Goal: Task Accomplishment & Management: Complete application form

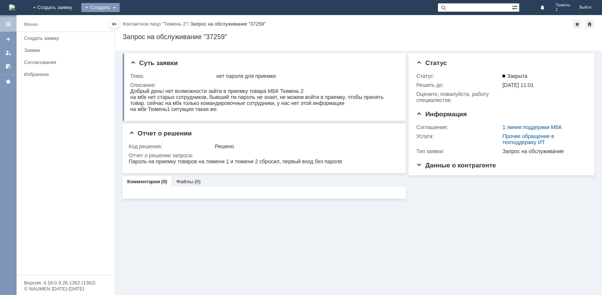
click at [120, 7] on div "Создать" at bounding box center [100, 7] width 38 height 9
click at [140, 24] on link "Заявка" at bounding box center [111, 22] width 57 height 9
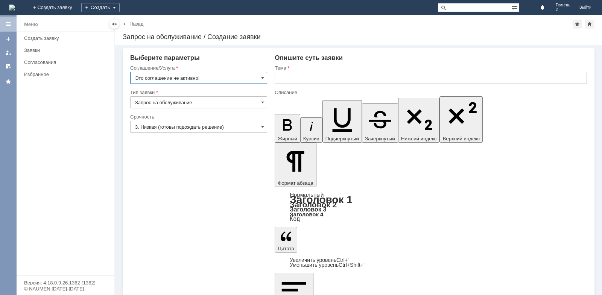
click at [265, 78] on input "Это соглашение не активно!" at bounding box center [198, 78] width 137 height 12
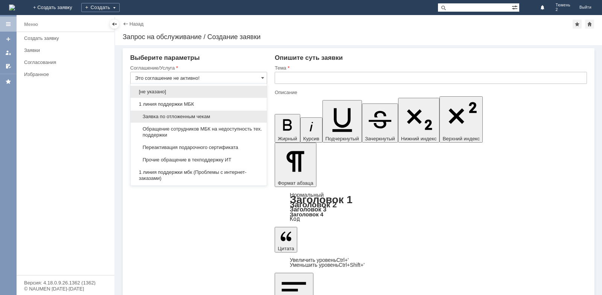
click at [227, 119] on span "Заявка по отложенным чекам" at bounding box center [198, 117] width 127 height 6
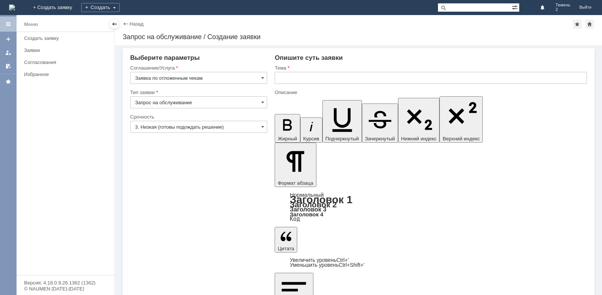
type input "Заявка по отложенным чекам"
click at [294, 79] on input "text" at bounding box center [431, 78] width 312 height 12
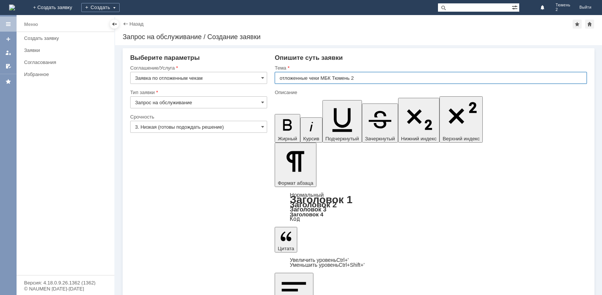
type input "отложенные чеки МБК Тюмень 2"
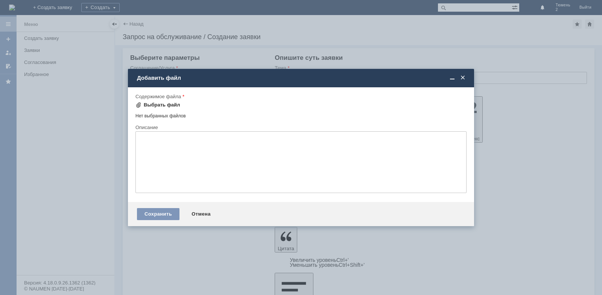
click at [155, 103] on div "Выбрать файл" at bounding box center [162, 105] width 37 height 6
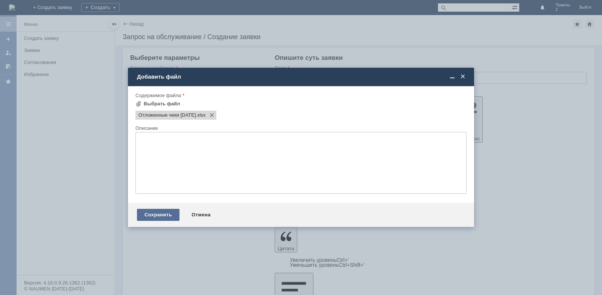
click at [169, 214] on div "Сохранить" at bounding box center [158, 215] width 43 height 12
